Goal: Manage account settings

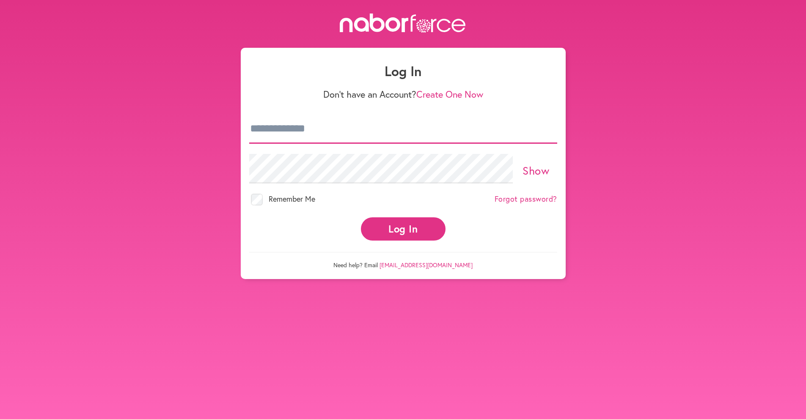
type input "**********"
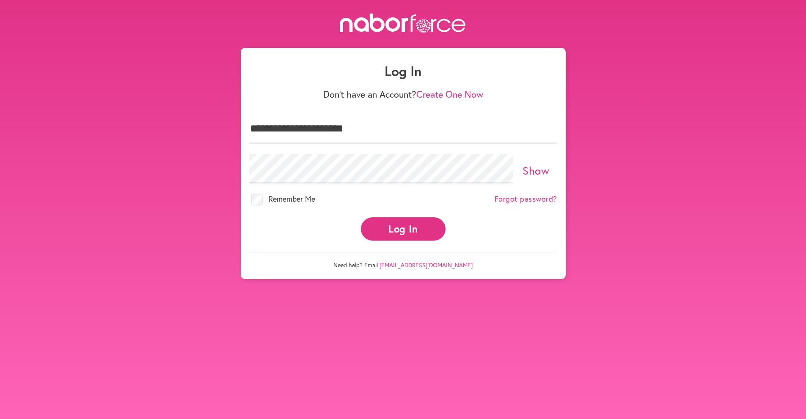
click at [389, 225] on button "Log In" at bounding box center [403, 229] width 85 height 23
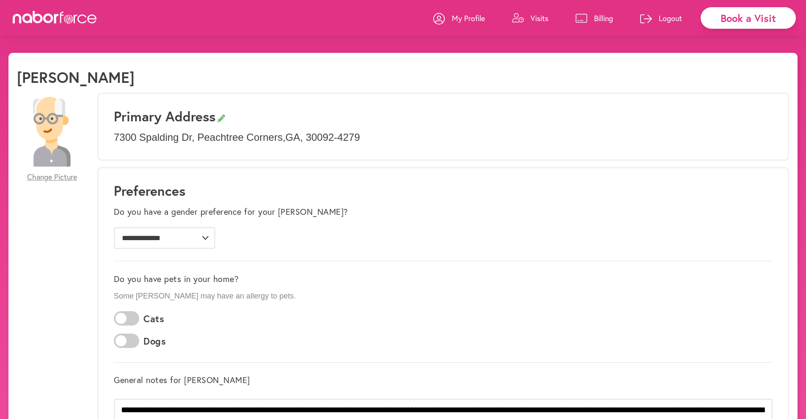
click at [52, 176] on span "Change Picture" at bounding box center [52, 177] width 50 height 9
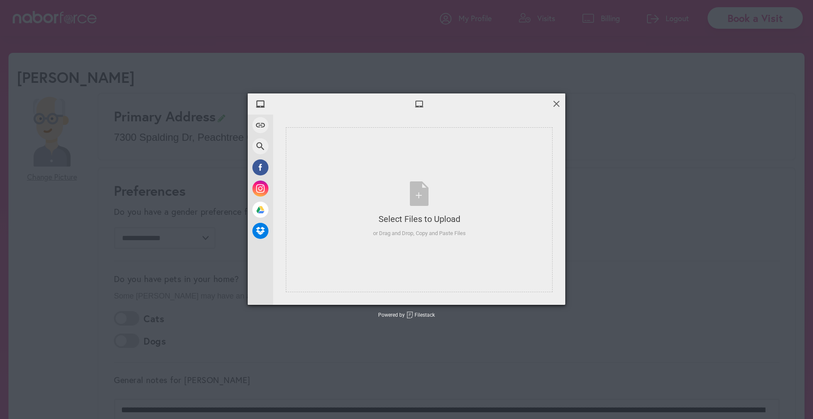
click at [555, 101] on span at bounding box center [555, 103] width 9 height 9
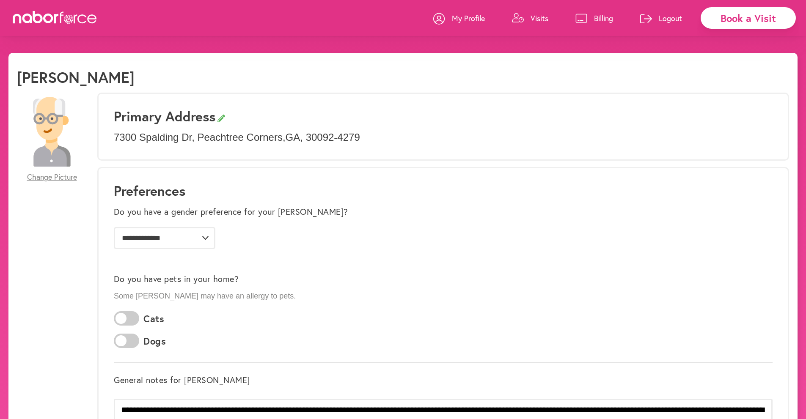
click at [54, 177] on span "Change Picture" at bounding box center [52, 177] width 50 height 9
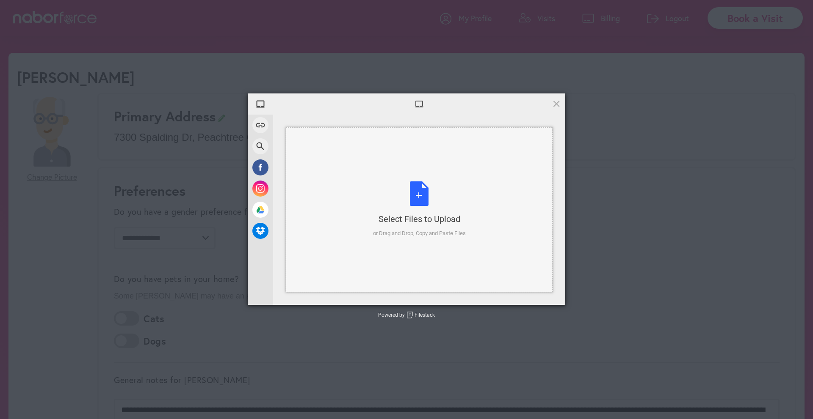
click at [417, 200] on div "Select Files to Upload or Drag and Drop, Copy and Paste Files" at bounding box center [419, 210] width 93 height 56
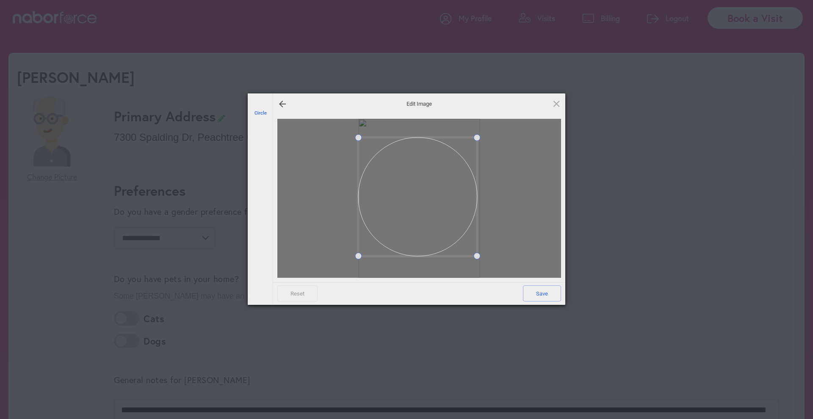
click at [477, 269] on div at bounding box center [419, 198] width 284 height 159
click at [482, 275] on div at bounding box center [419, 198] width 284 height 159
click at [427, 242] on span at bounding box center [418, 199] width 121 height 121
click at [438, 245] on span at bounding box center [418, 201] width 121 height 121
click at [439, 242] on span at bounding box center [418, 198] width 121 height 121
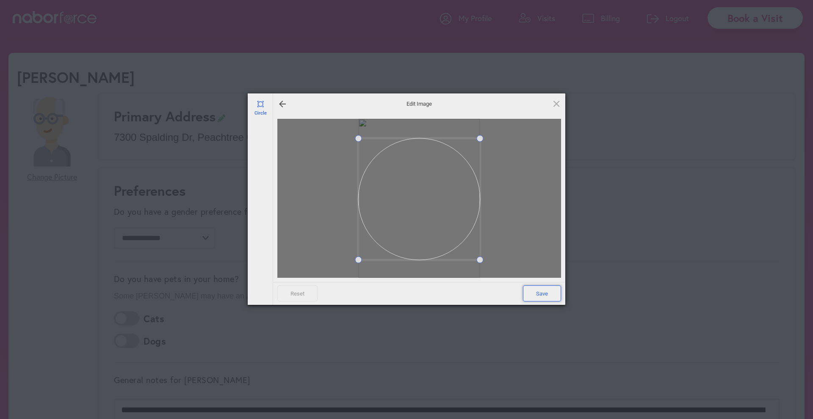
click at [547, 298] on span "Save" at bounding box center [542, 294] width 38 height 16
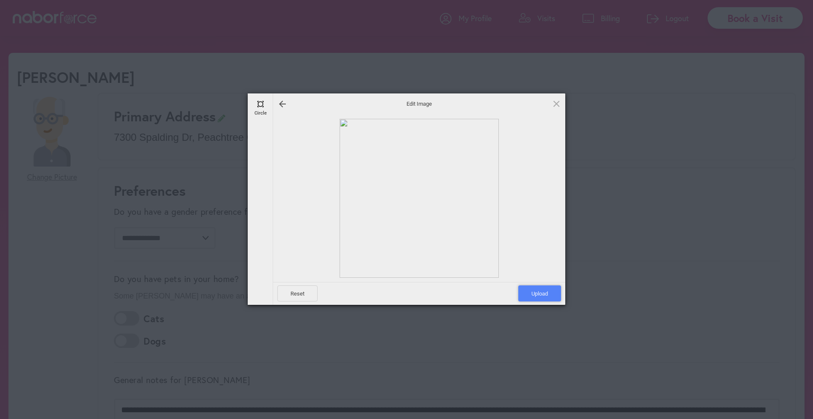
click at [539, 294] on span "Upload" at bounding box center [539, 294] width 43 height 16
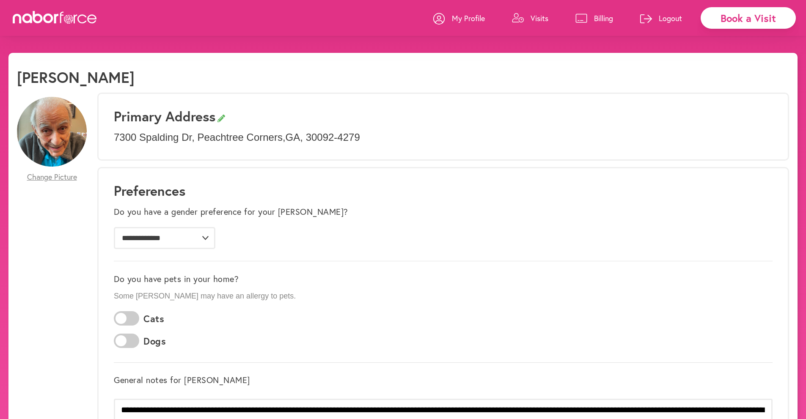
click at [537, 17] on p "Visits" at bounding box center [540, 18] width 18 height 10
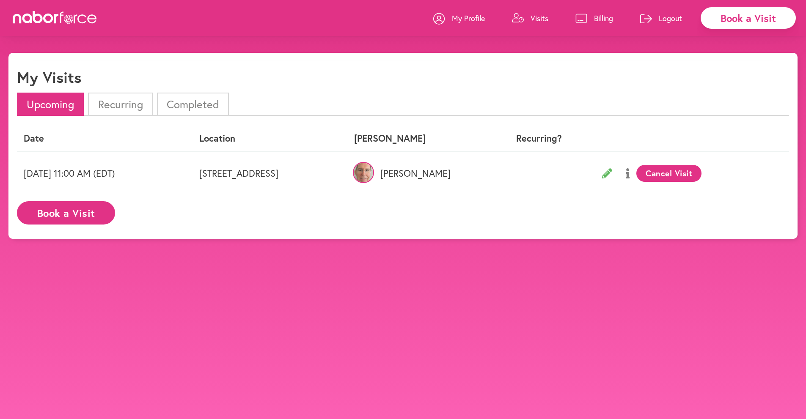
click at [668, 16] on p "Logout" at bounding box center [670, 18] width 23 height 10
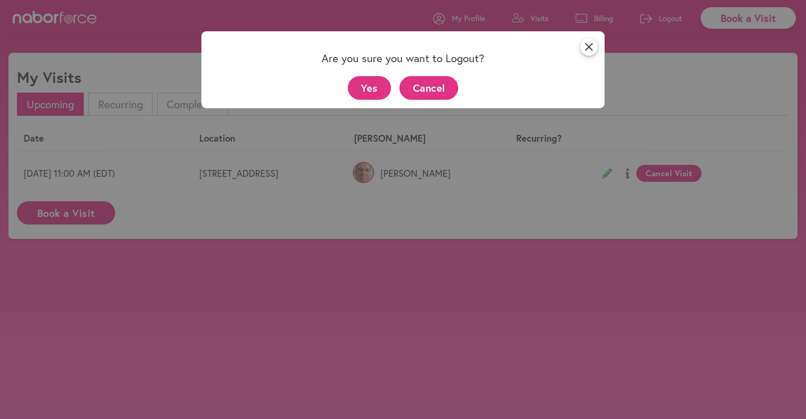
click at [363, 86] on button "Yes" at bounding box center [370, 87] width 44 height 23
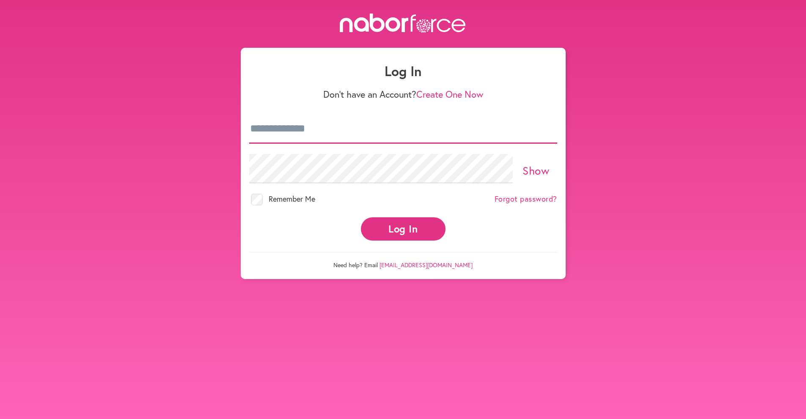
type input "**********"
